Goal: Navigation & Orientation: Find specific page/section

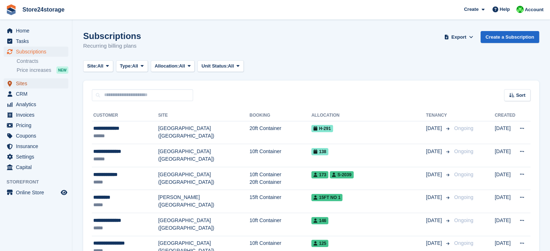
click at [35, 81] on span "Sites" at bounding box center [37, 83] width 43 height 10
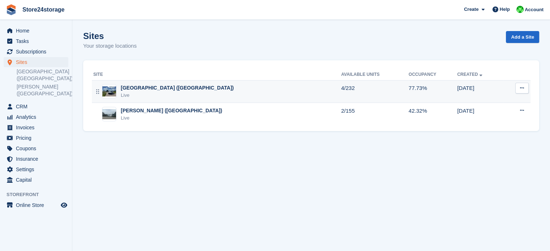
click at [141, 89] on div "[GEOGRAPHIC_DATA] ([GEOGRAPHIC_DATA])" at bounding box center [177, 88] width 113 height 8
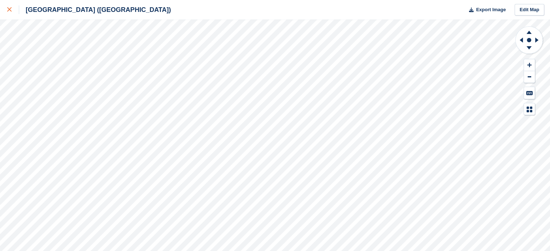
click at [7, 9] on icon at bounding box center [9, 9] width 4 height 4
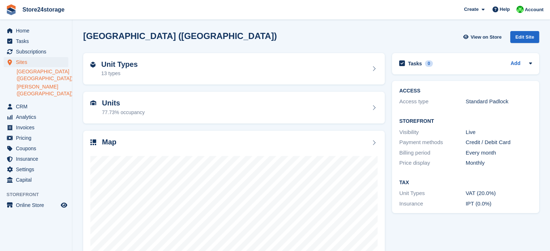
click at [37, 86] on link "[PERSON_NAME] ([GEOGRAPHIC_DATA])" at bounding box center [43, 91] width 52 height 14
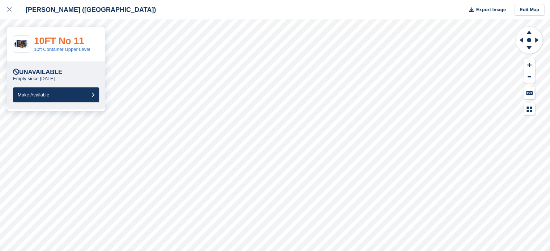
click at [68, 44] on link "10FT No 11" at bounding box center [59, 40] width 50 height 11
click at [7, 12] on div at bounding box center [13, 9] width 12 height 9
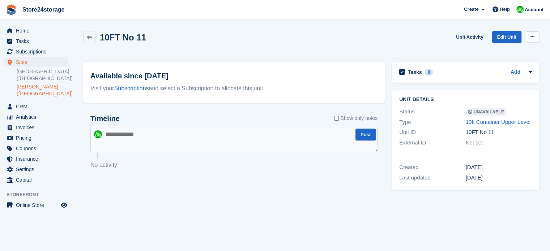
click at [532, 37] on icon at bounding box center [533, 36] width 4 height 5
click at [363, 40] on div "10FT No 11 Unit Activity Edit Unit Make Available Delete unit" at bounding box center [311, 41] width 456 height 21
click at [88, 36] on icon at bounding box center [89, 37] width 5 height 5
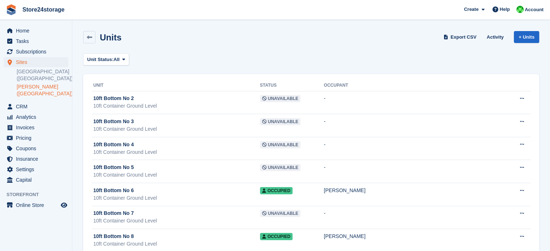
click at [50, 88] on link "[PERSON_NAME] ([GEOGRAPHIC_DATA])" at bounding box center [43, 91] width 52 height 14
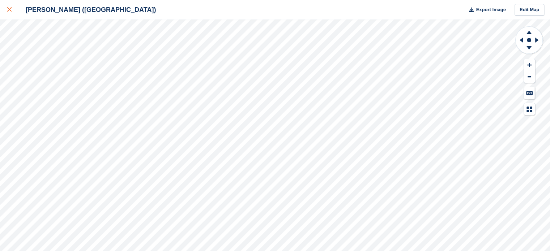
click at [9, 10] on icon at bounding box center [9, 9] width 4 height 4
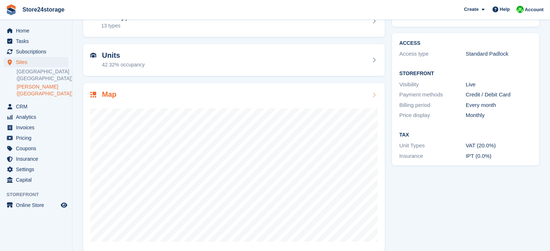
scroll to position [57, 0]
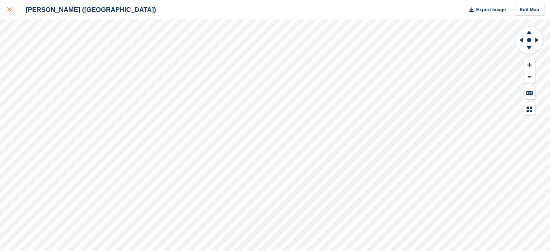
click at [9, 9] on icon at bounding box center [9, 9] width 4 height 4
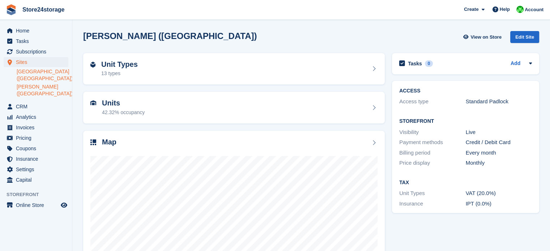
click at [35, 74] on link "[GEOGRAPHIC_DATA] ([GEOGRAPHIC_DATA])" at bounding box center [43, 75] width 52 height 14
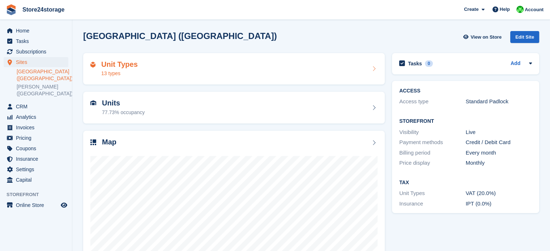
click at [240, 66] on div "Unit Types 13 types" at bounding box center [233, 68] width 287 height 17
